Goal: Contribute content: Add original content to the website for others to see

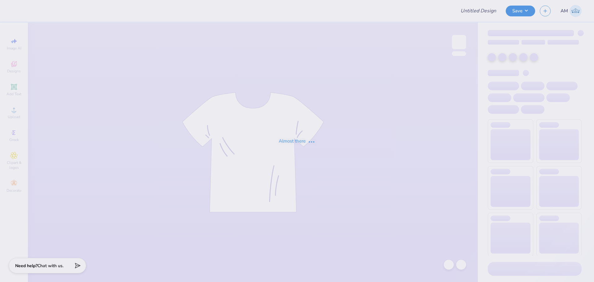
type input "[PERSON_NAME] : [PERSON_NAME][GEOGRAPHIC_DATA]"
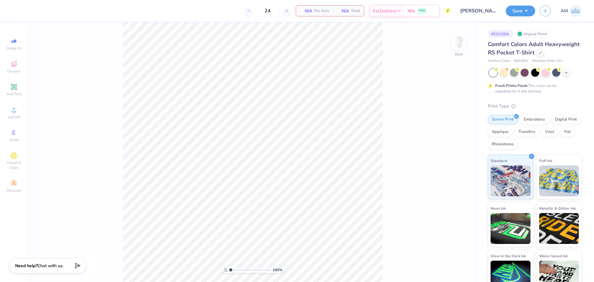
click at [469, 47] on div "100 % Back" at bounding box center [253, 153] width 450 height 260
click at [462, 45] on img at bounding box center [458, 42] width 25 height 25
click at [15, 67] on icon at bounding box center [13, 63] width 7 height 7
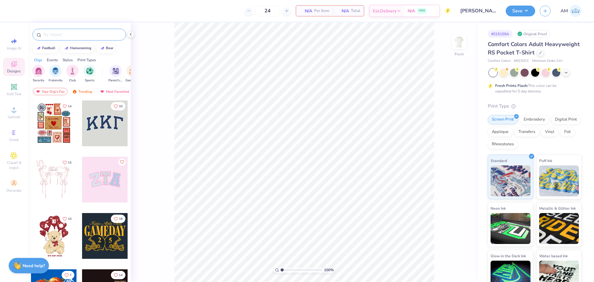
click at [63, 38] on div at bounding box center [78, 35] width 93 height 12
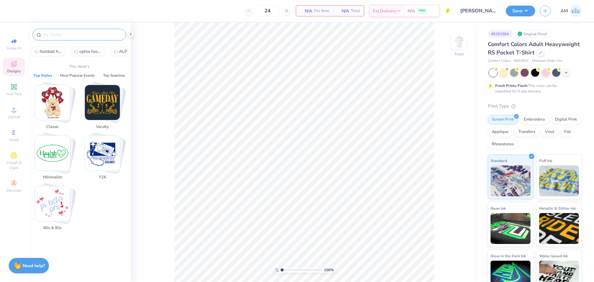
click at [64, 34] on input "text" at bounding box center [82, 35] width 79 height 6
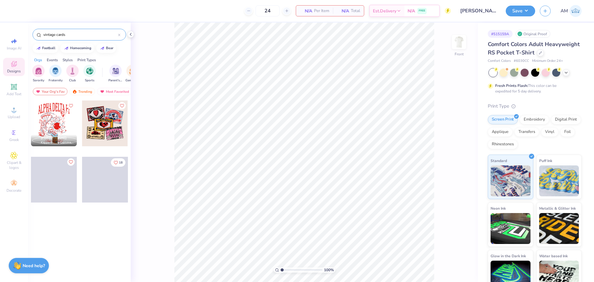
type input "vintage cards"
click at [54, 119] on div at bounding box center [54, 124] width 46 height 46
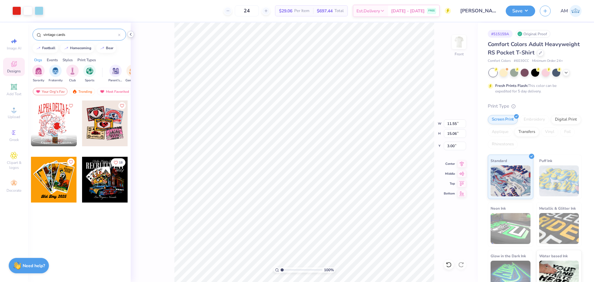
click at [132, 35] on icon at bounding box center [130, 34] width 5 height 5
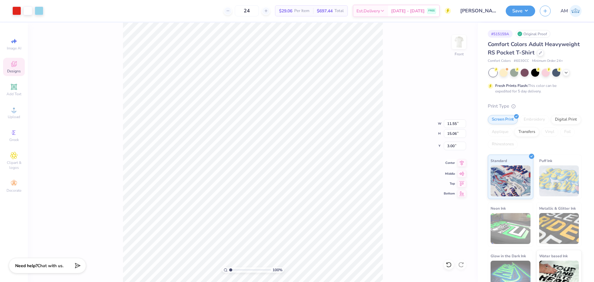
click at [460, 162] on icon at bounding box center [461, 162] width 9 height 7
click at [462, 162] on icon at bounding box center [461, 162] width 9 height 7
click at [453, 122] on input "11.55" at bounding box center [455, 123] width 22 height 9
type input "11.00"
type input "14.35"
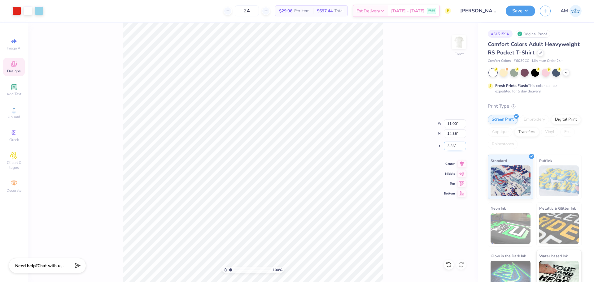
click at [450, 147] on input "3.36" at bounding box center [455, 146] width 22 height 9
type input "3.00"
click at [463, 165] on icon at bounding box center [461, 162] width 9 height 7
click at [272, 187] on li "Ungroup" at bounding box center [277, 186] width 49 height 12
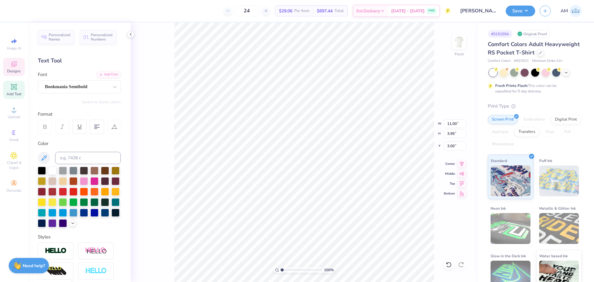
scroll to position [5, 3]
type textarea "ALPHA OMICRON PHI"
type textarea "ALPHA OMICRON PI"
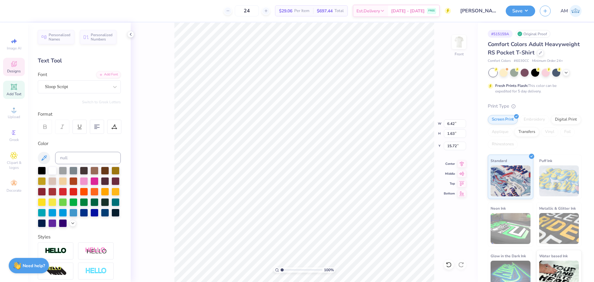
type textarea "Dudes Day 2025"
click at [335, 129] on li "Copy" at bounding box center [343, 130] width 49 height 12
click at [460, 44] on img at bounding box center [459, 42] width 12 height 12
click at [129, 35] on icon at bounding box center [130, 34] width 5 height 5
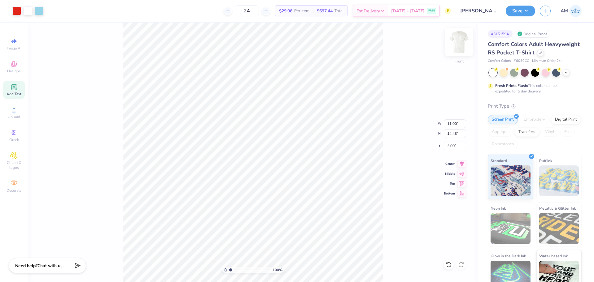
click at [453, 42] on img at bounding box center [458, 42] width 25 height 25
click at [295, 142] on li "Paste" at bounding box center [305, 142] width 49 height 12
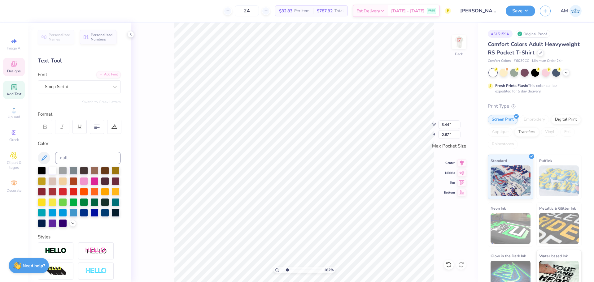
type input "2.46071092039642"
click at [444, 123] on input "3.44" at bounding box center [449, 124] width 22 height 9
type input "3.5"
type input "2.46071092039642"
type input "3.50"
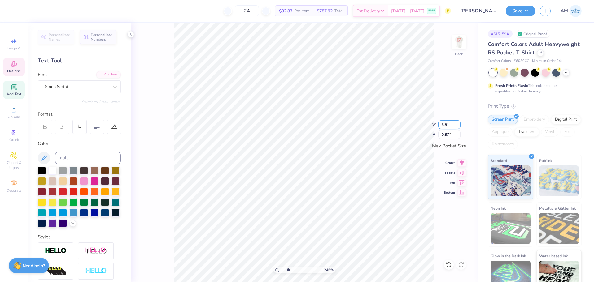
type input "0.88"
click at [93, 86] on div "Sloop Script" at bounding box center [76, 87] width 65 height 10
click at [456, 41] on img at bounding box center [458, 42] width 25 height 25
click at [130, 34] on icon at bounding box center [130, 34] width 5 height 5
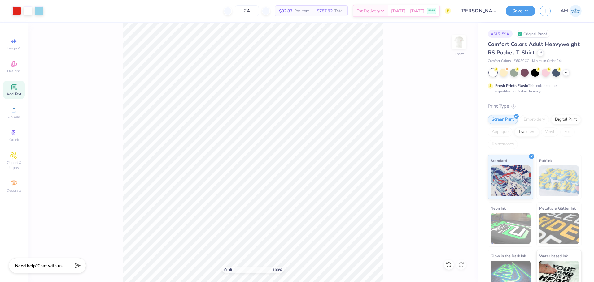
drag, startPoint x: 232, startPoint y: 271, endPoint x: 190, endPoint y: 275, distance: 42.6
type input "1"
click at [229, 273] on input "range" at bounding box center [250, 270] width 42 height 6
click at [289, 216] on li "Group" at bounding box center [297, 214] width 49 height 12
click at [143, 7] on div "Art colors 24 $32.83 Per Item $787.92 Total Est. Delivery Sep 15 - 18 FREE Desi…" at bounding box center [297, 141] width 594 height 282
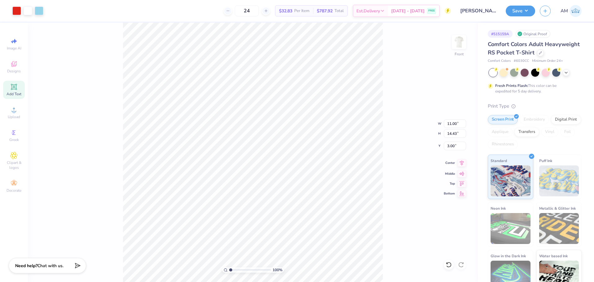
click at [464, 164] on icon at bounding box center [461, 162] width 9 height 7
click at [392, 141] on div "100 % Front W 11.00 11.00 " H 14.43 14.43 " Y 3.00 3.00 " Center Middle Top Bot…" at bounding box center [253, 153] width 450 height 260
click at [456, 42] on img at bounding box center [458, 42] width 25 height 25
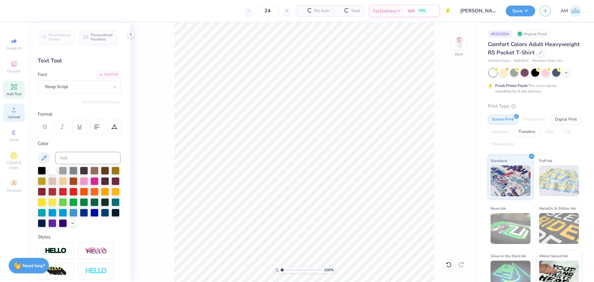
click at [17, 114] on div "Upload" at bounding box center [14, 113] width 22 height 18
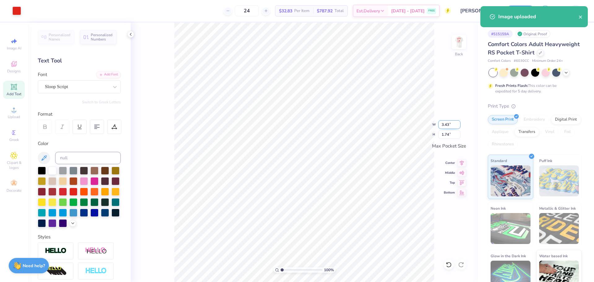
click at [444, 122] on input "3.43" at bounding box center [449, 124] width 22 height 9
type input "3.50"
type input "1.78"
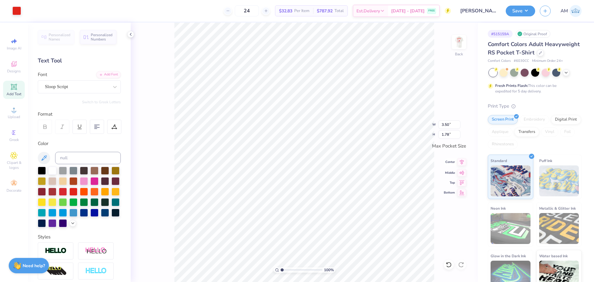
click at [462, 162] on icon at bounding box center [462, 162] width 4 height 5
click at [461, 171] on icon at bounding box center [461, 171] width 9 height 7
click at [131, 34] on icon at bounding box center [130, 34] width 5 height 5
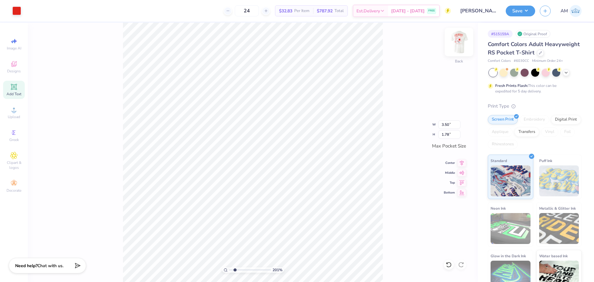
click at [458, 43] on img at bounding box center [458, 42] width 25 height 25
click at [458, 42] on img at bounding box center [458, 42] width 25 height 25
type input "1.35006143669128"
click at [442, 125] on input "3.50" at bounding box center [449, 124] width 22 height 9
type input "4"
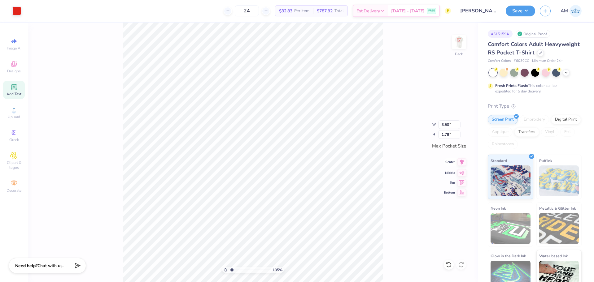
click at [461, 162] on icon at bounding box center [462, 162] width 4 height 5
click at [461, 174] on icon at bounding box center [461, 171] width 9 height 7
click at [457, 43] on img at bounding box center [458, 42] width 25 height 25
click at [518, 14] on button "Save" at bounding box center [519, 10] width 29 height 11
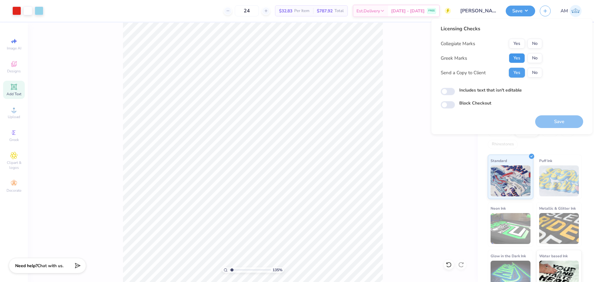
click at [514, 57] on button "Yes" at bounding box center [517, 58] width 16 height 10
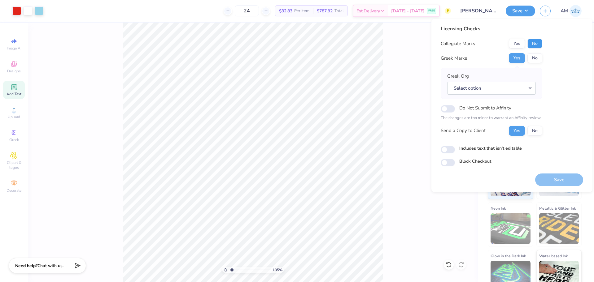
click at [532, 44] on button "No" at bounding box center [534, 44] width 15 height 10
type input "1.35006143669128"
click at [447, 150] on input "Includes text that isn't editable" at bounding box center [447, 149] width 14 height 7
checkbox input "true"
type input "1.35006143669128"
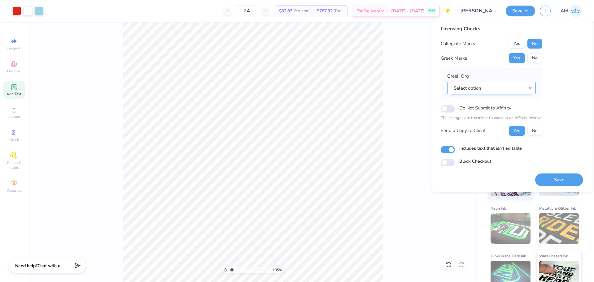
click at [483, 87] on button "Select option" at bounding box center [491, 88] width 89 height 13
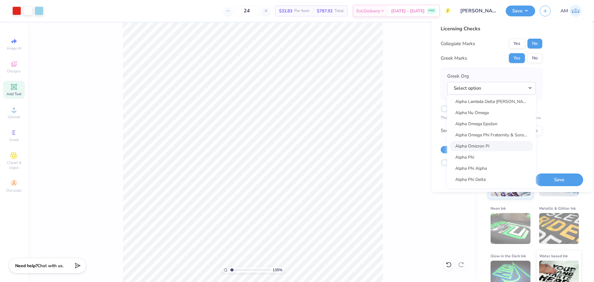
scroll to position [340, 0]
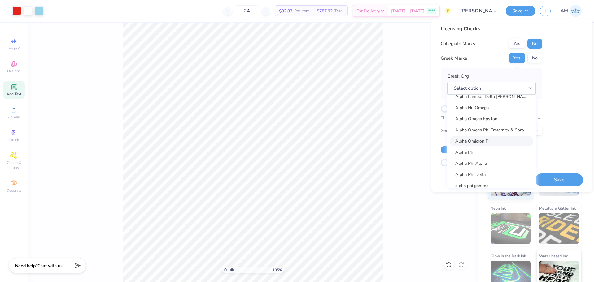
click at [493, 142] on link "Alpha Omicron Pi" at bounding box center [491, 141] width 84 height 10
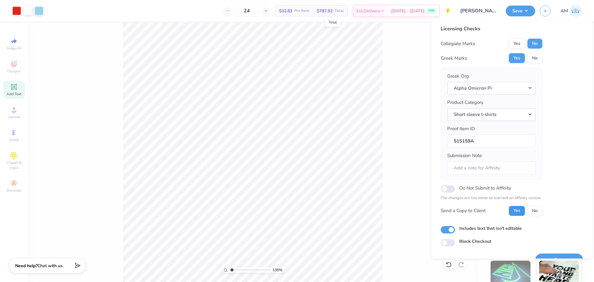
click at [510, 215] on button "Yes" at bounding box center [517, 211] width 16 height 10
click at [515, 59] on button "Yes" at bounding box center [517, 58] width 16 height 10
click at [537, 40] on button "No" at bounding box center [534, 44] width 15 height 10
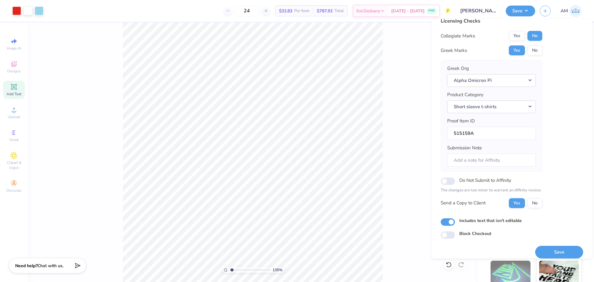
scroll to position [14, 0]
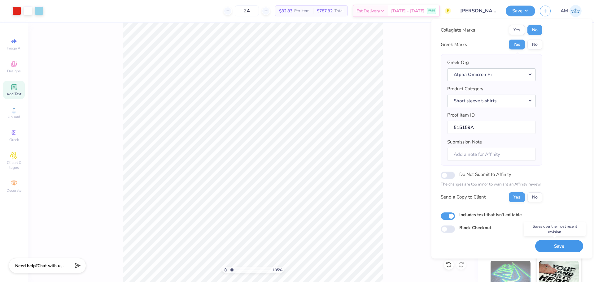
click at [536, 242] on button "Save" at bounding box center [559, 246] width 48 height 13
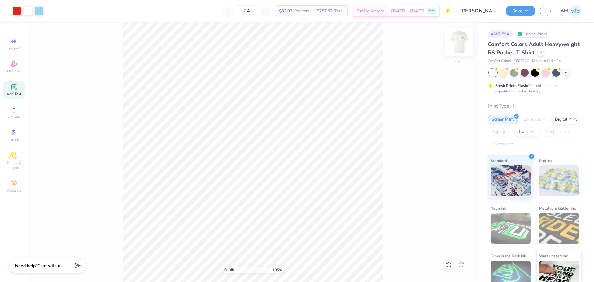
click at [455, 41] on img at bounding box center [458, 42] width 25 height 25
type input "1.35006143669128"
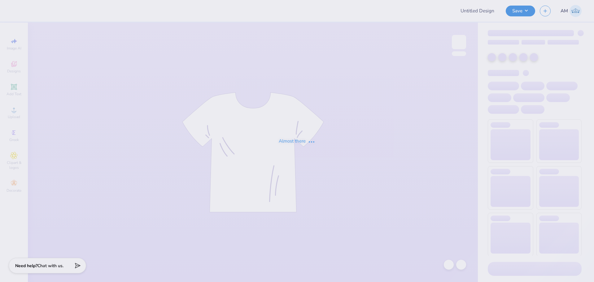
type input "[PERSON_NAME] : [PERSON_NAME][GEOGRAPHIC_DATA]"
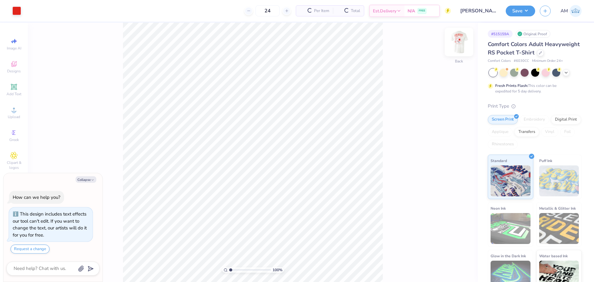
click at [459, 39] on img at bounding box center [458, 42] width 25 height 25
type textarea "x"
type input "1.82266588284093"
click at [29, 11] on div at bounding box center [28, 10] width 9 height 9
type textarea "x"
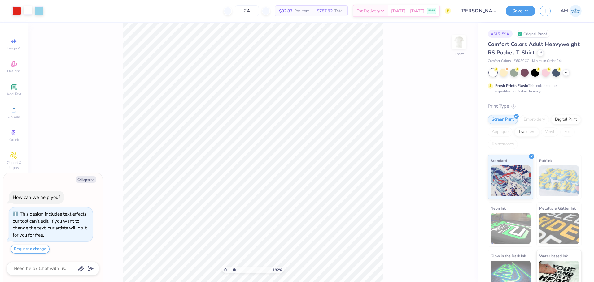
type input "1.82266588284093"
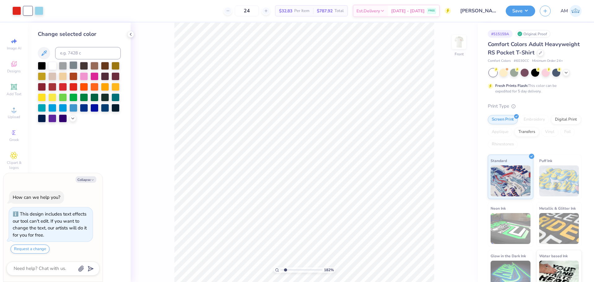
type textarea "x"
type input "1.82266588284093"
click at [87, 179] on button "Collapse" at bounding box center [86, 179] width 21 height 6
type textarea "x"
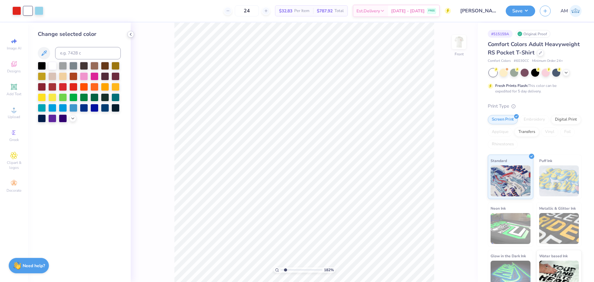
click at [130, 33] on icon at bounding box center [130, 34] width 5 height 5
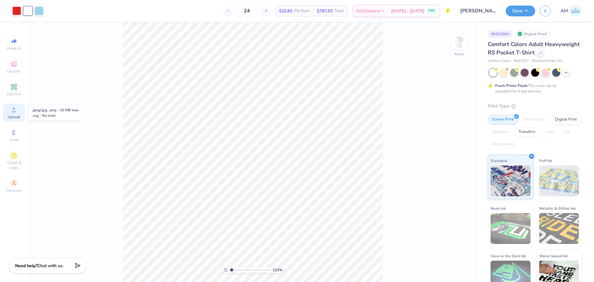
click at [9, 115] on span "Upload" at bounding box center [14, 117] width 12 height 5
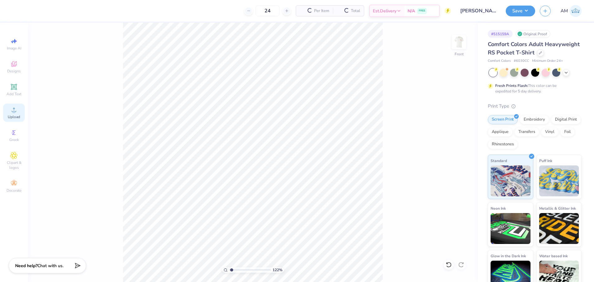
click at [13, 111] on circle at bounding box center [13, 111] width 3 height 3
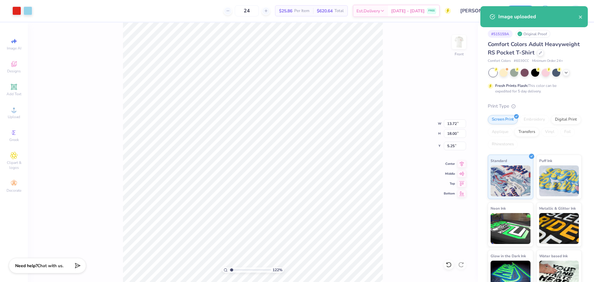
type input "1.22152498603932"
click at [452, 125] on input "13.72" at bounding box center [455, 123] width 22 height 9
type input "11"
type input "1.22152498603932"
type input "11.00"
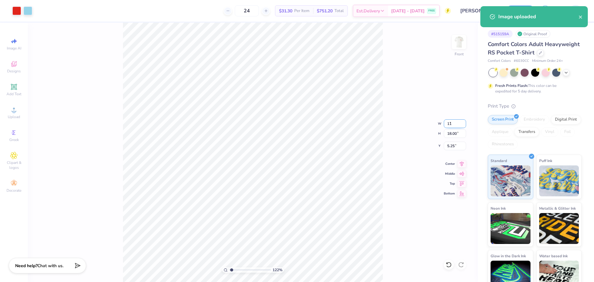
type input "14.43"
click at [452, 144] on input "7.03" at bounding box center [455, 146] width 22 height 9
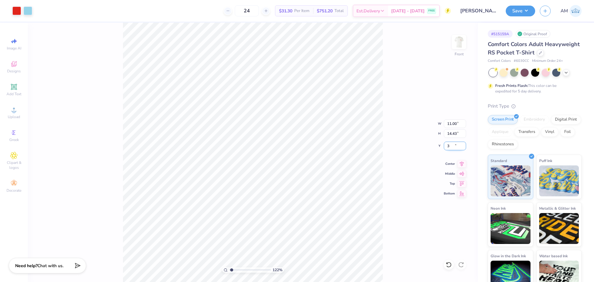
type input "3"
type input "1.22152498603932"
type input "3.00"
click at [458, 163] on icon at bounding box center [461, 162] width 9 height 7
click at [528, 14] on button "Save" at bounding box center [519, 10] width 29 height 11
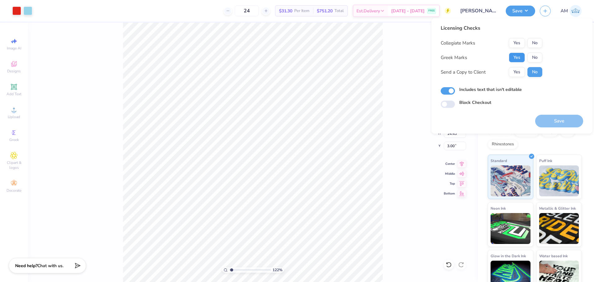
click at [516, 57] on button "Yes" at bounding box center [517, 58] width 16 height 10
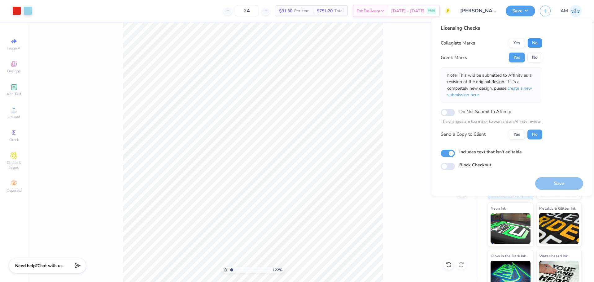
click at [538, 43] on button "No" at bounding box center [534, 43] width 15 height 10
click at [519, 134] on button "Yes" at bounding box center [517, 135] width 16 height 10
type input "1.22152498603932"
click at [450, 153] on input "Includes text that isn't editable" at bounding box center [447, 153] width 14 height 7
checkbox input "false"
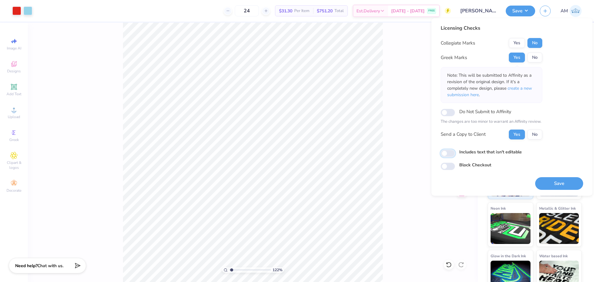
type input "1.22152498603932"
click at [450, 153] on input "Includes text that isn't editable" at bounding box center [447, 153] width 14 height 7
checkbox input "true"
click at [515, 133] on button "Yes" at bounding box center [517, 135] width 16 height 10
click at [518, 57] on button "Yes" at bounding box center [517, 58] width 16 height 10
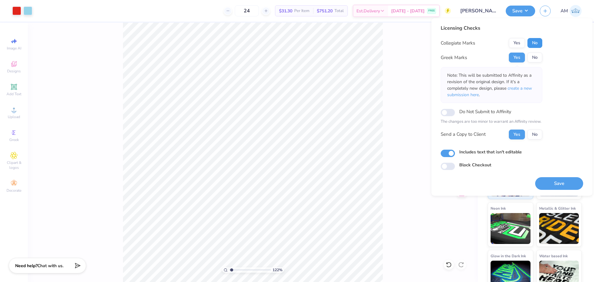
click at [535, 45] on button "No" at bounding box center [534, 43] width 15 height 10
click at [571, 184] on button "Save" at bounding box center [559, 183] width 48 height 13
type input "1.22152498603932"
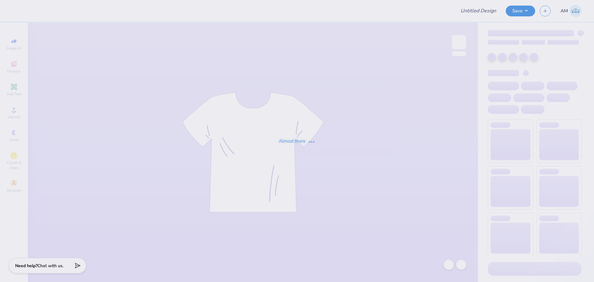
type input "[PERSON_NAME] : [PERSON_NAME][GEOGRAPHIC_DATA]"
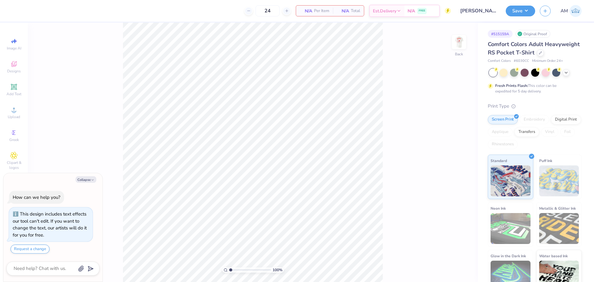
type textarea "x"
